Goal: Find specific page/section: Find specific page/section

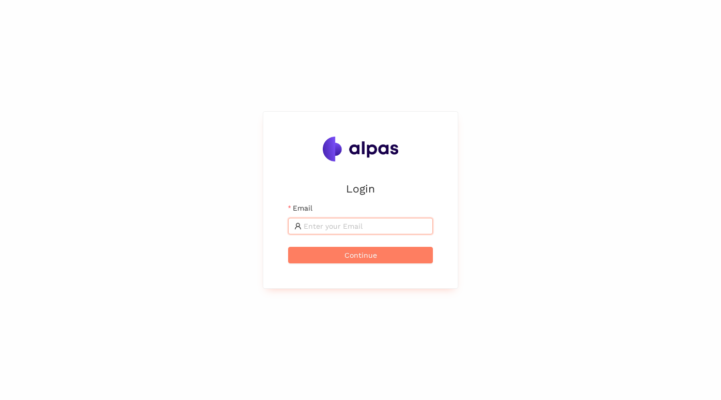
click at [338, 231] on input "Email" at bounding box center [364, 225] width 123 height 11
type input "[PERSON_NAME][EMAIL_ADDRESS]"
click at [288, 247] on button "Continue" at bounding box center [360, 255] width 145 height 17
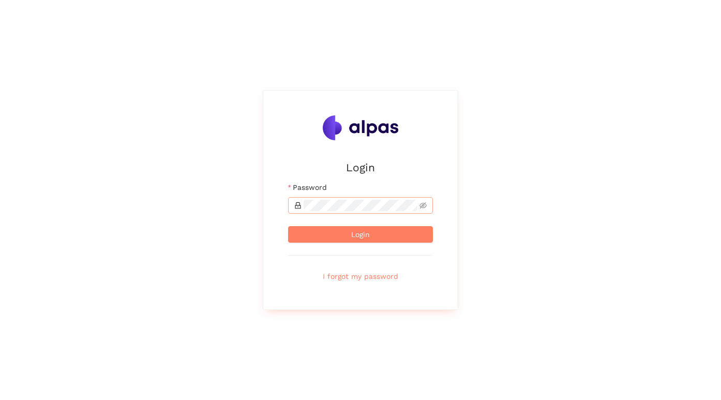
click at [348, 211] on span at bounding box center [360, 205] width 145 height 17
click at [288, 226] on button "Login" at bounding box center [360, 234] width 145 height 17
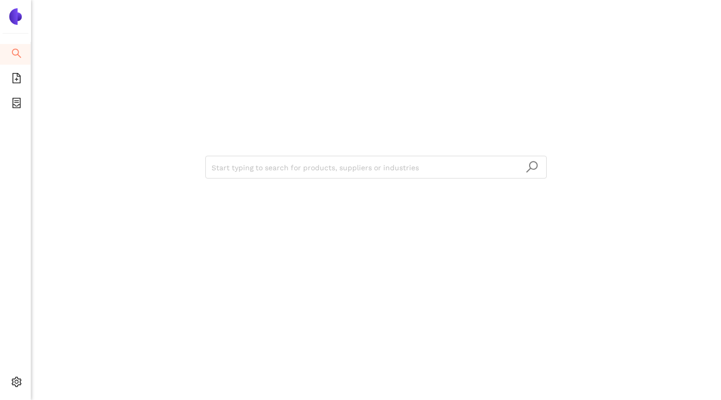
click at [302, 47] on div "Start typing to search for products, suppliers or industries" at bounding box center [376, 165] width 620 height 331
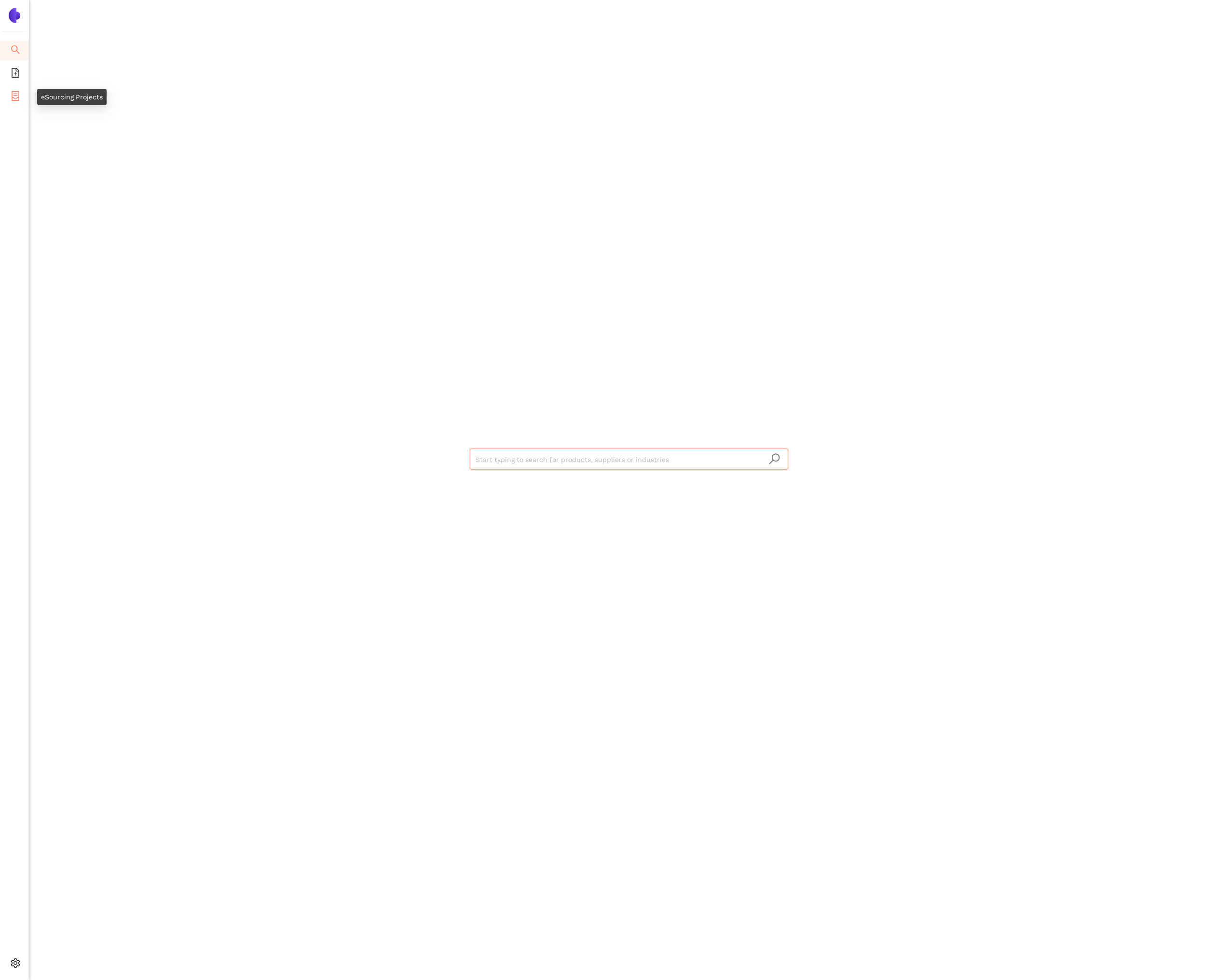
click at [19, 101] on span "container" at bounding box center [15, 97] width 9 height 20
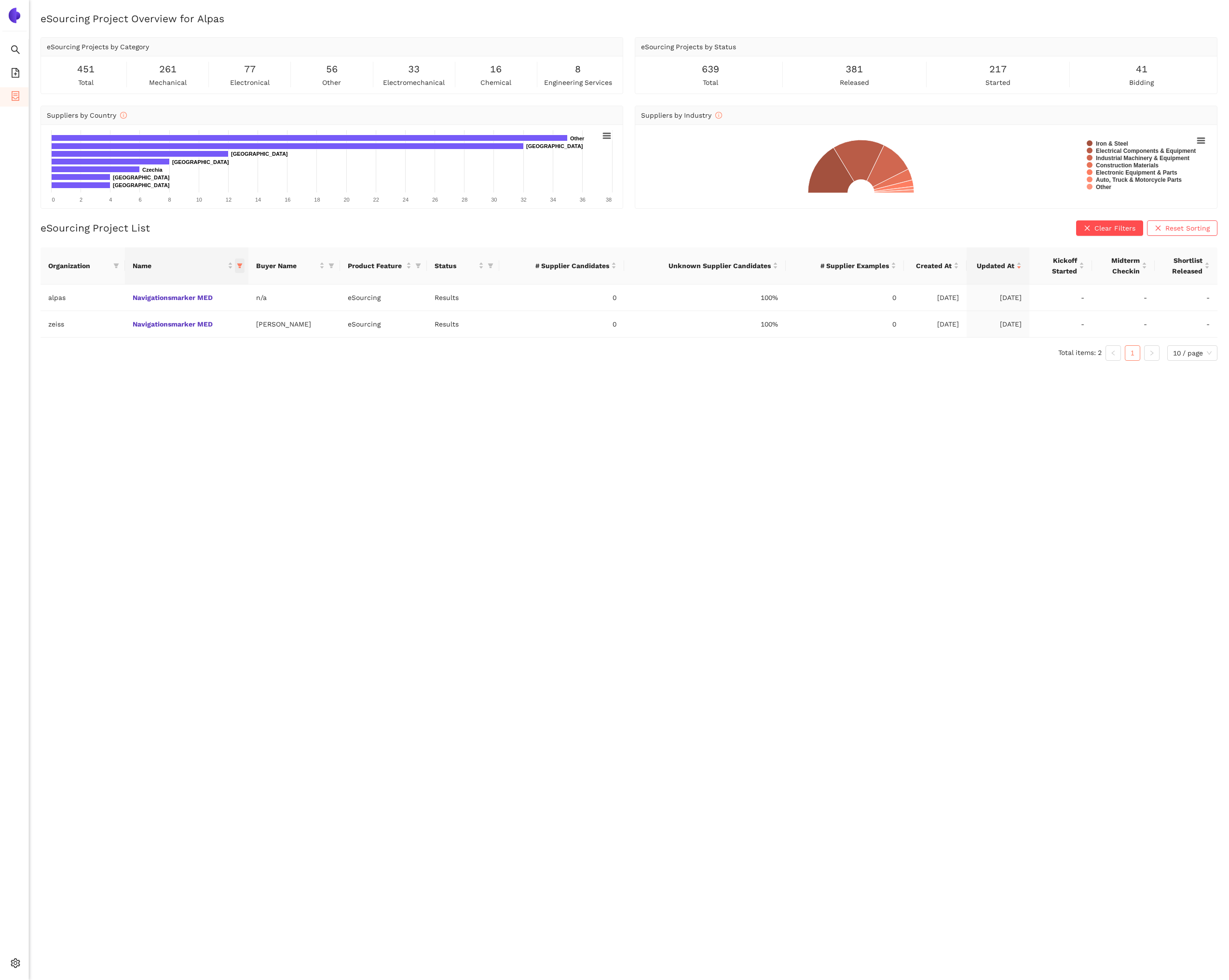
click at [240, 268] on icon "filter" at bounding box center [240, 266] width 6 height 6
click at [251, 438] on span "Reset" at bounding box center [253, 435] width 19 height 10
checkbox input "false"
click at [652, 435] on button "OK" at bounding box center [644, 435] width 17 height 11
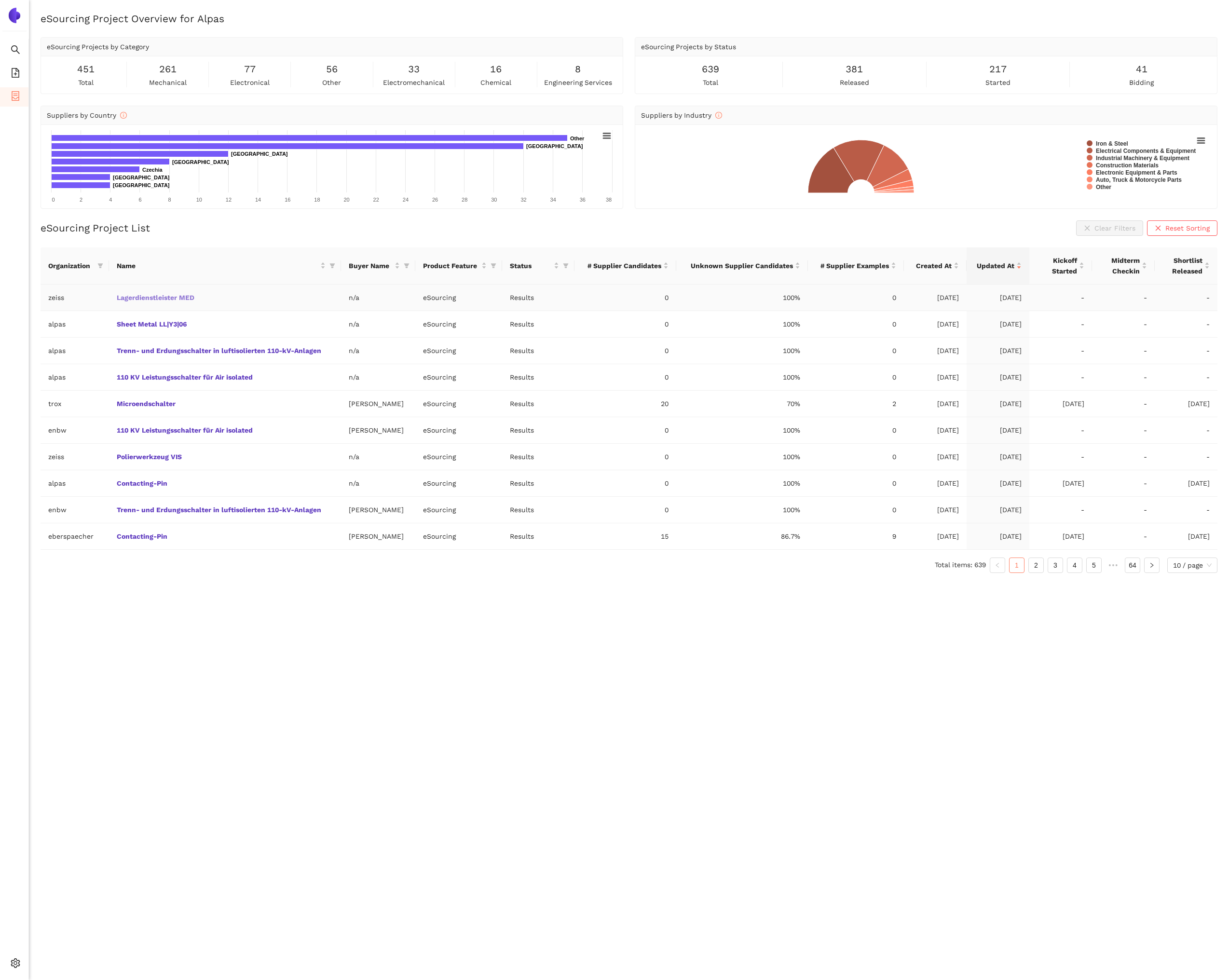
click at [0, 0] on link "Lagerdienstleister MED" at bounding box center [0, 0] width 0 height 0
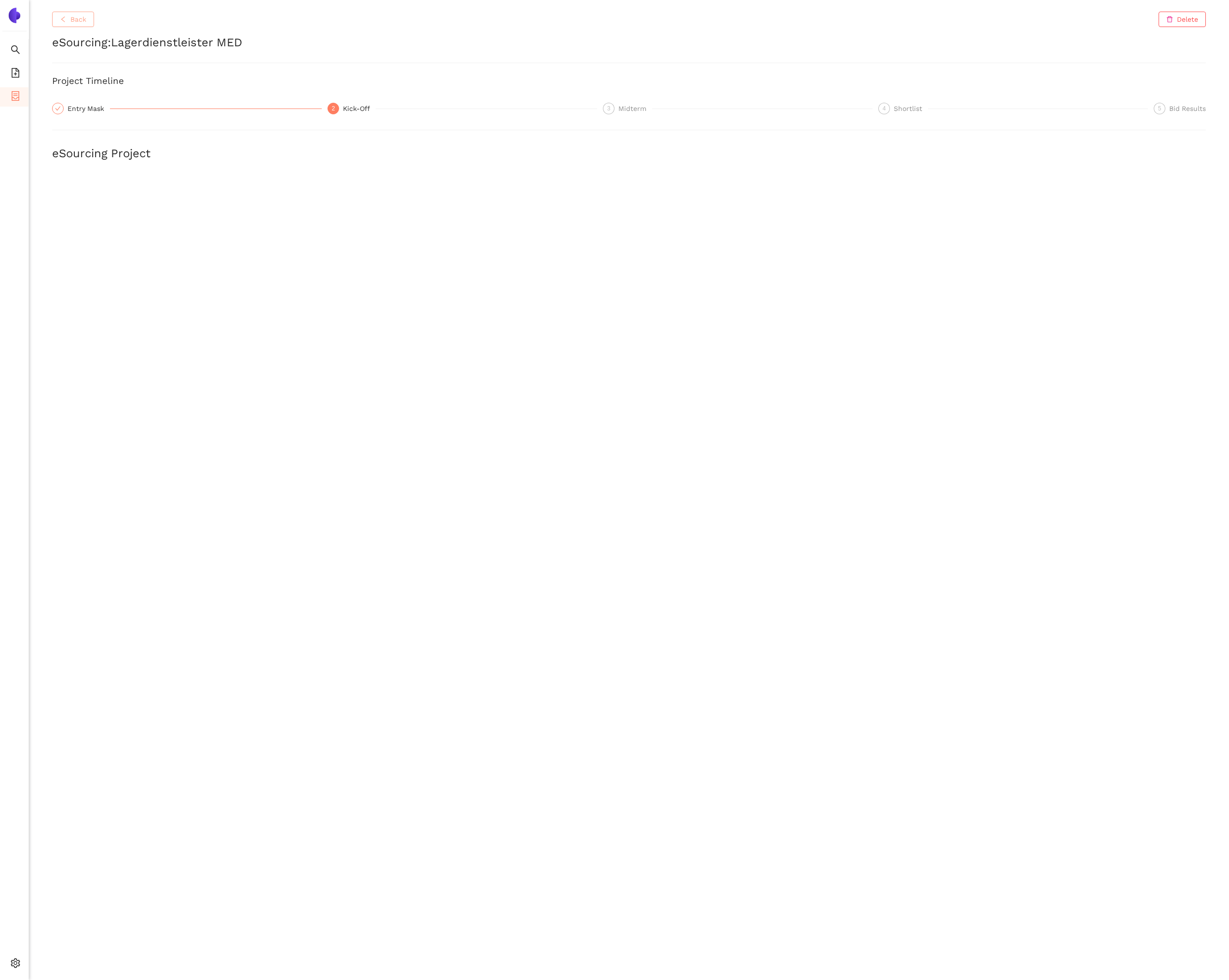
click at [84, 21] on span "Back" at bounding box center [77, 19] width 16 height 10
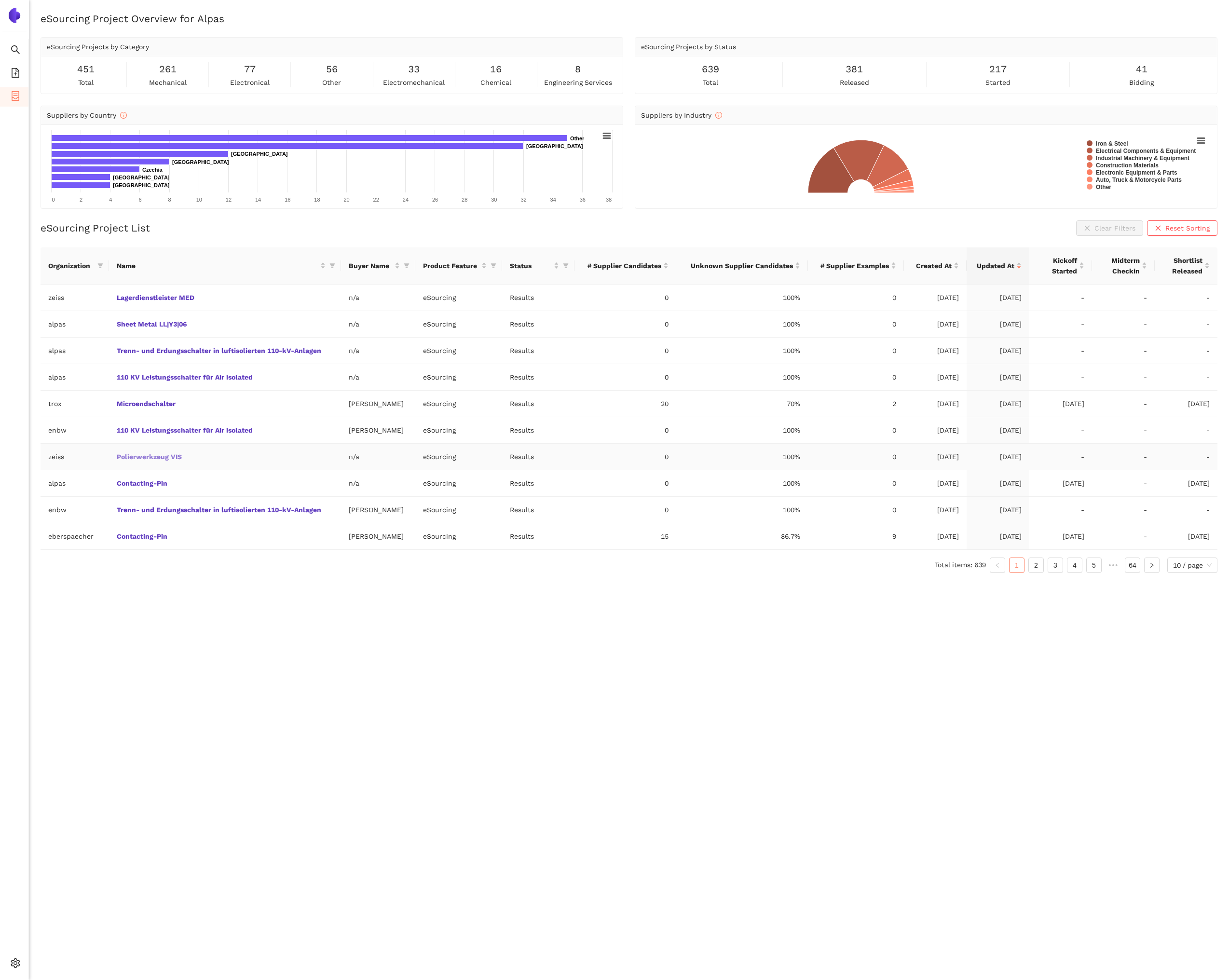
click at [0, 0] on link "Polierwerkzeug VIS" at bounding box center [0, 0] width 0 height 0
